Goal: Check status: Check status

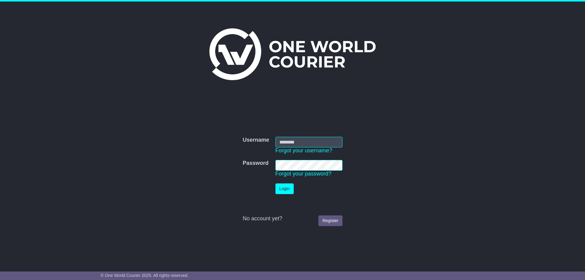
click at [312, 144] on input "Username" at bounding box center [309, 142] width 67 height 11
type input "**********"
click at [288, 186] on button "Login" at bounding box center [285, 189] width 18 height 11
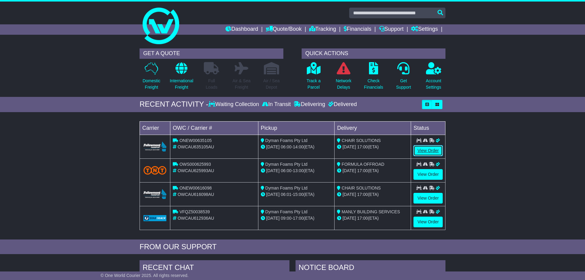
click at [431, 149] on link "View Order" at bounding box center [428, 150] width 29 height 11
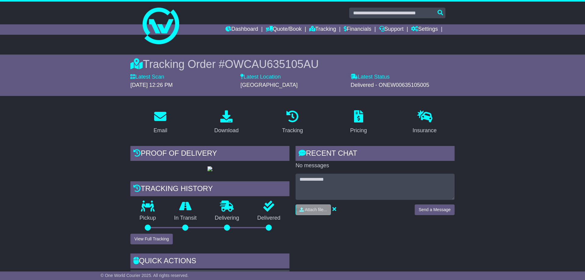
scroll to position [93, 0]
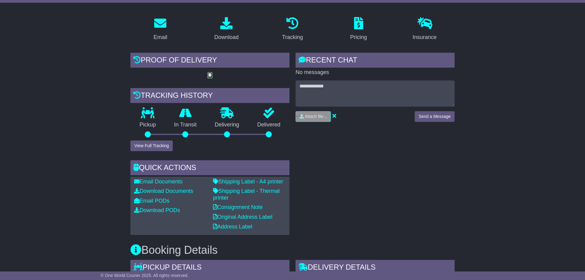
click at [212, 78] on img at bounding box center [210, 75] width 5 height 5
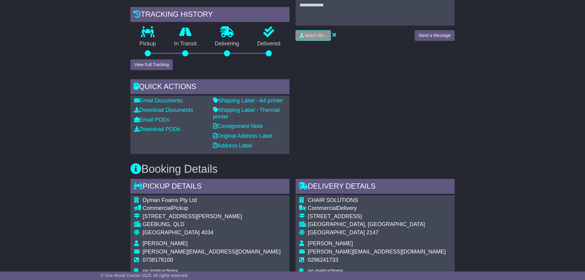
scroll to position [81, 0]
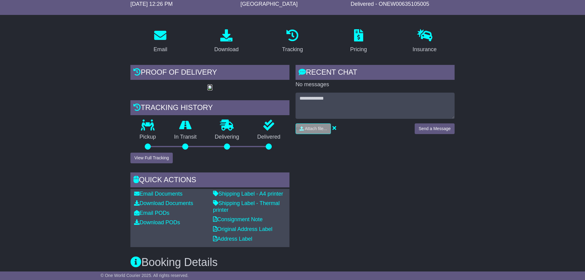
click at [212, 90] on img at bounding box center [210, 87] width 5 height 5
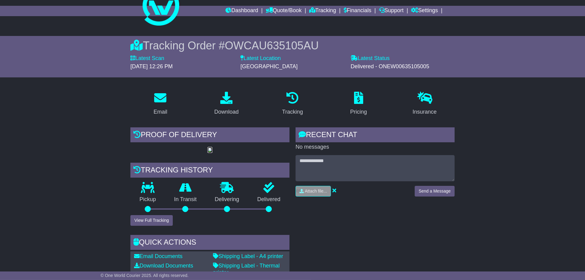
scroll to position [0, 0]
